Goal: Task Accomplishment & Management: Manage account settings

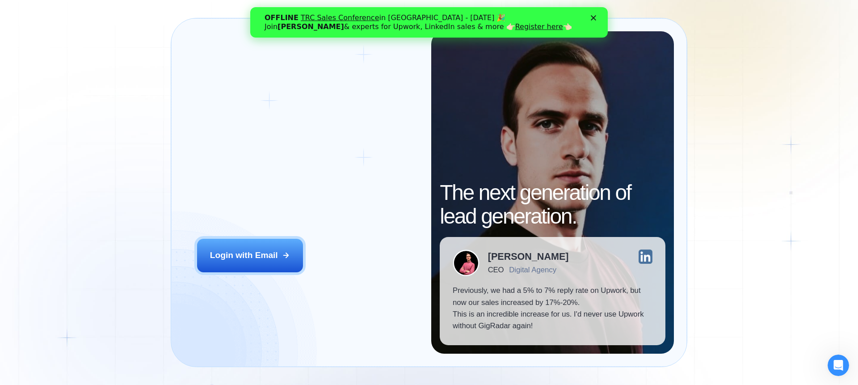
click at [364, 186] on h2 "‍ Welcome to GigRadar." at bounding box center [307, 177] width 221 height 47
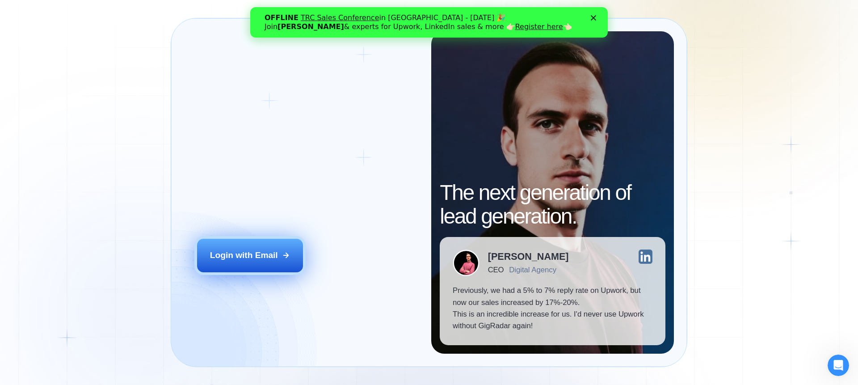
click at [286, 255] on icon at bounding box center [286, 255] width 5 height 5
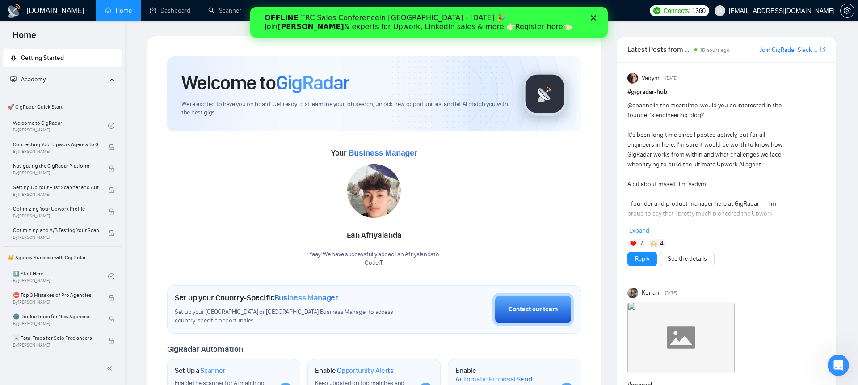
click at [594, 17] on polygon "Close" at bounding box center [593, 17] width 5 height 5
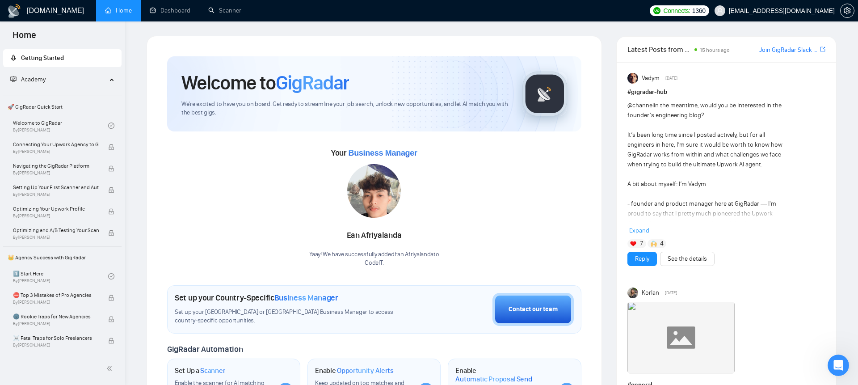
click at [822, 11] on span "subscriptions@codeit.com.ua" at bounding box center [782, 11] width 106 height 0
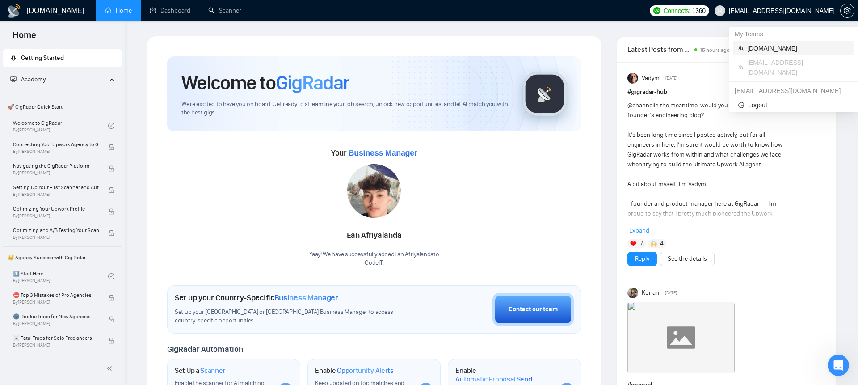
click at [793, 48] on span "Codeit.pro" at bounding box center [798, 48] width 102 height 10
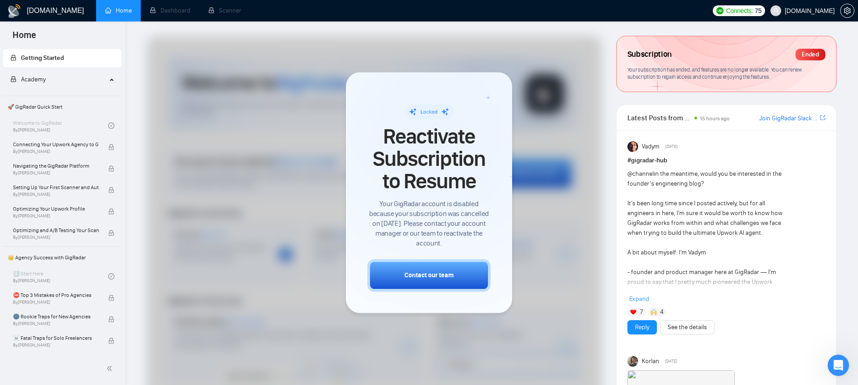
click at [542, 131] on div at bounding box center [374, 264] width 455 height 457
click at [527, 70] on div at bounding box center [374, 264] width 455 height 457
click at [379, 108] on div "Locked Reactivate Subscription to Resume Your GigRadar account is disabled beca…" at bounding box center [428, 176] width 123 height 144
click at [324, 182] on div at bounding box center [374, 264] width 455 height 457
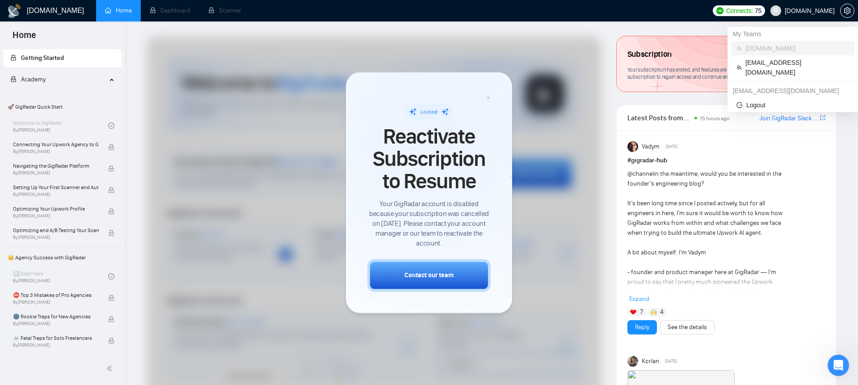
click at [835, 13] on span "Codeit.pro" at bounding box center [802, 10] width 75 height 29
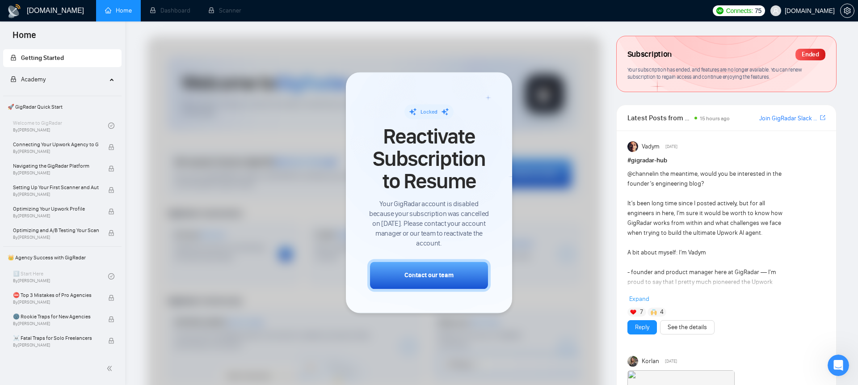
click at [855, 11] on div "Connects: 75 Codeit.pro" at bounding box center [783, 10] width 150 height 21
click at [849, 11] on icon "setting" at bounding box center [847, 10] width 7 height 7
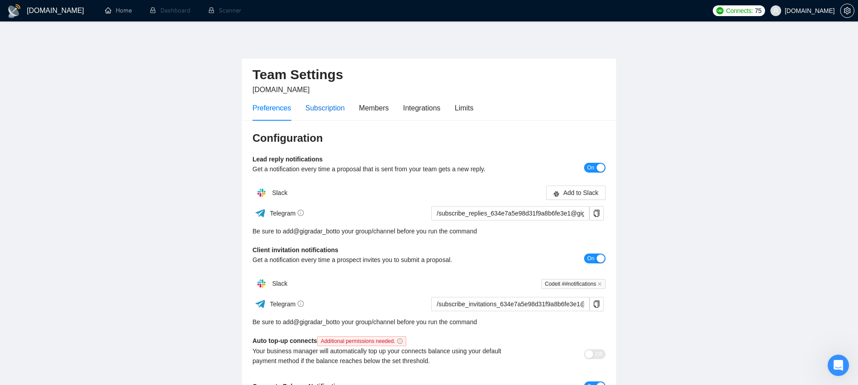
click at [329, 108] on div "Subscription" at bounding box center [324, 107] width 39 height 11
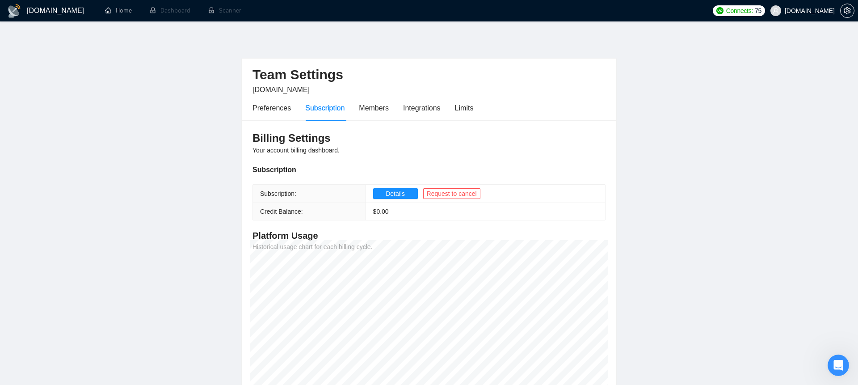
click at [293, 150] on span "Your account billing dashboard." at bounding box center [296, 150] width 87 height 7
click at [289, 201] on th "Subscription:" at bounding box center [309, 194] width 113 height 18
click at [409, 189] on button "Details" at bounding box center [395, 193] width 45 height 11
